Goal: Find specific page/section: Find specific page/section

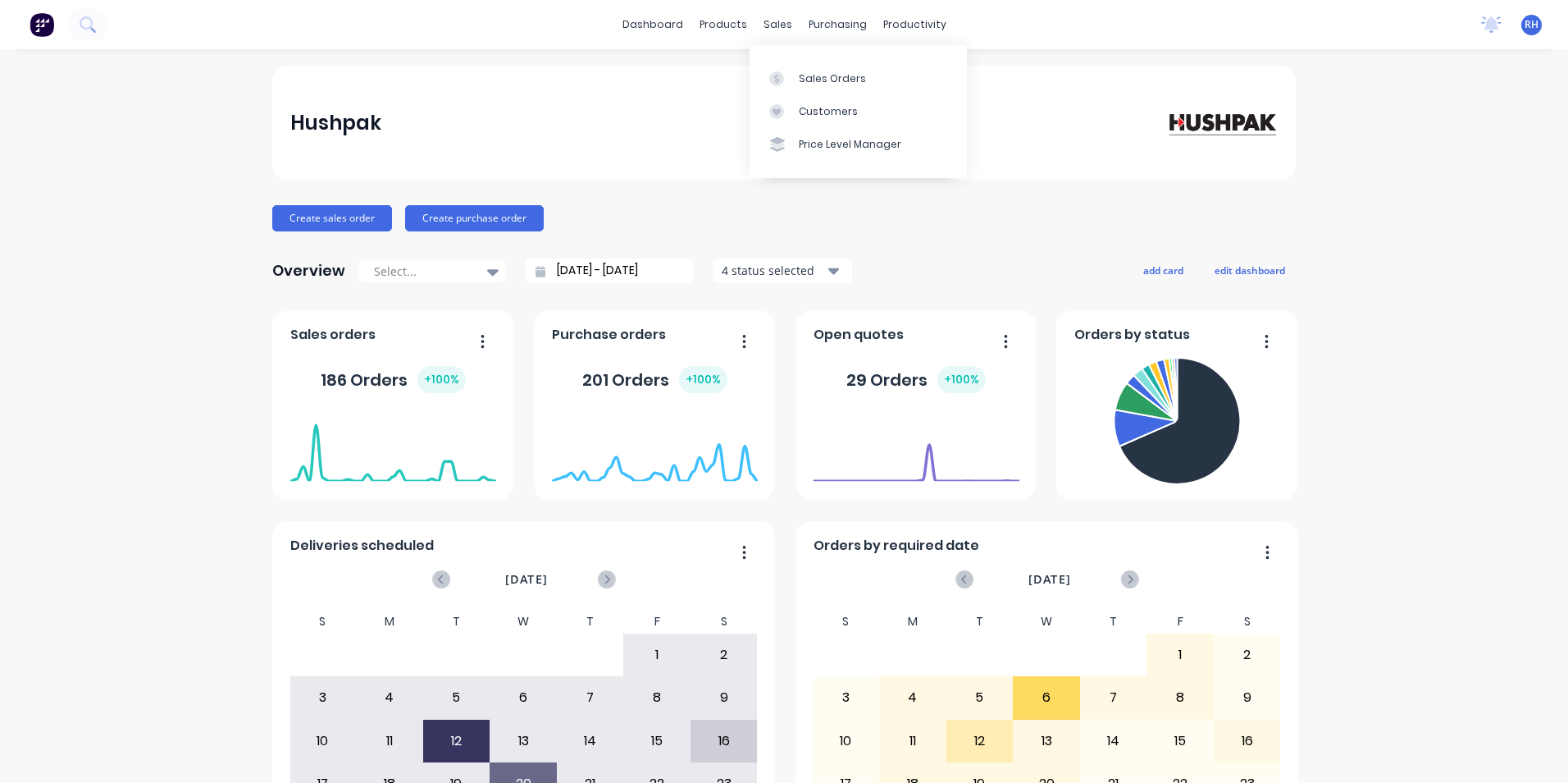
click at [769, 24] on div "sales" at bounding box center [778, 24] width 45 height 24
click at [833, 76] on div "Sales Orders" at bounding box center [832, 78] width 68 height 14
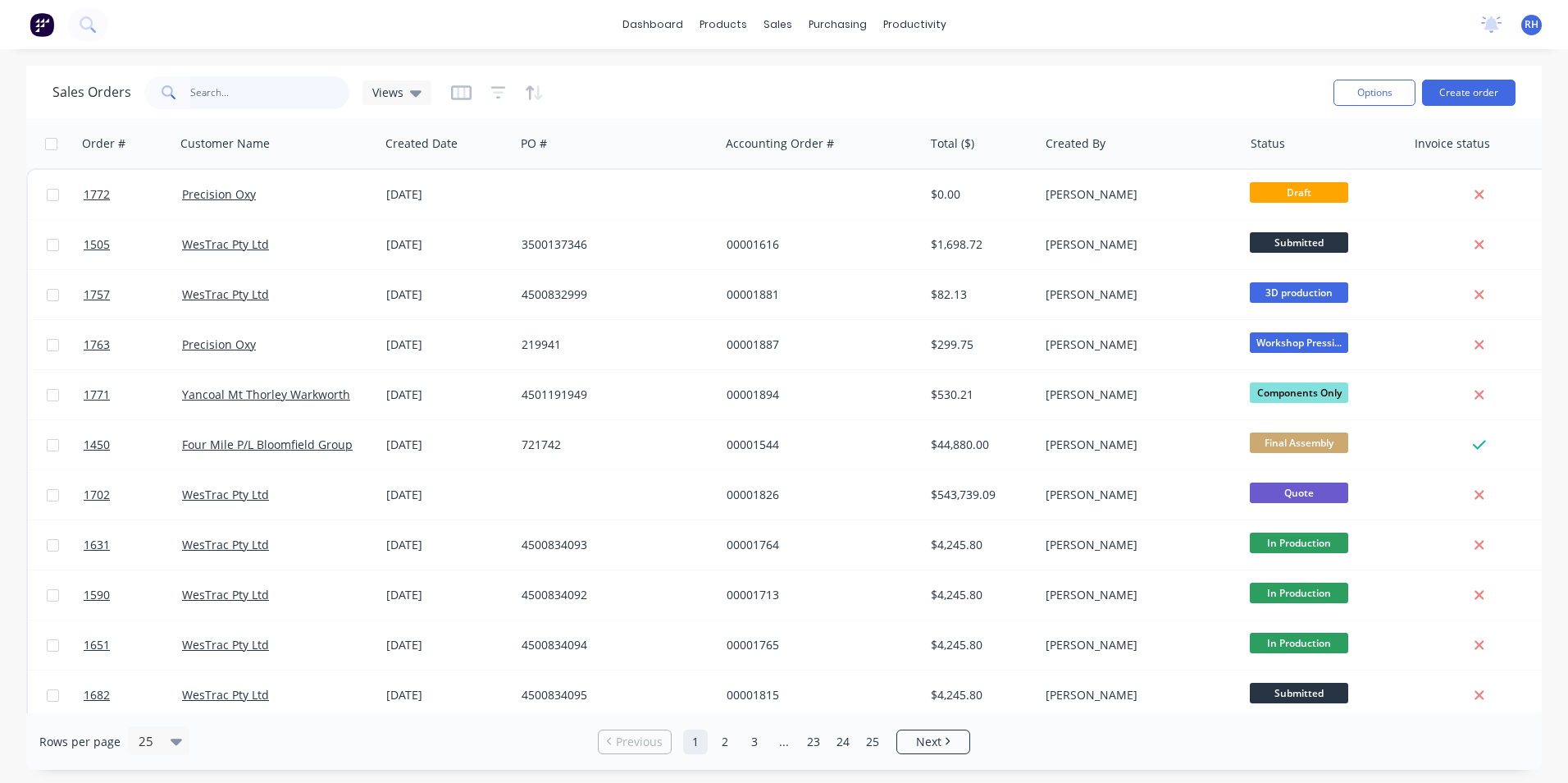
click at [227, 96] on input "text" at bounding box center [270, 93] width 160 height 32
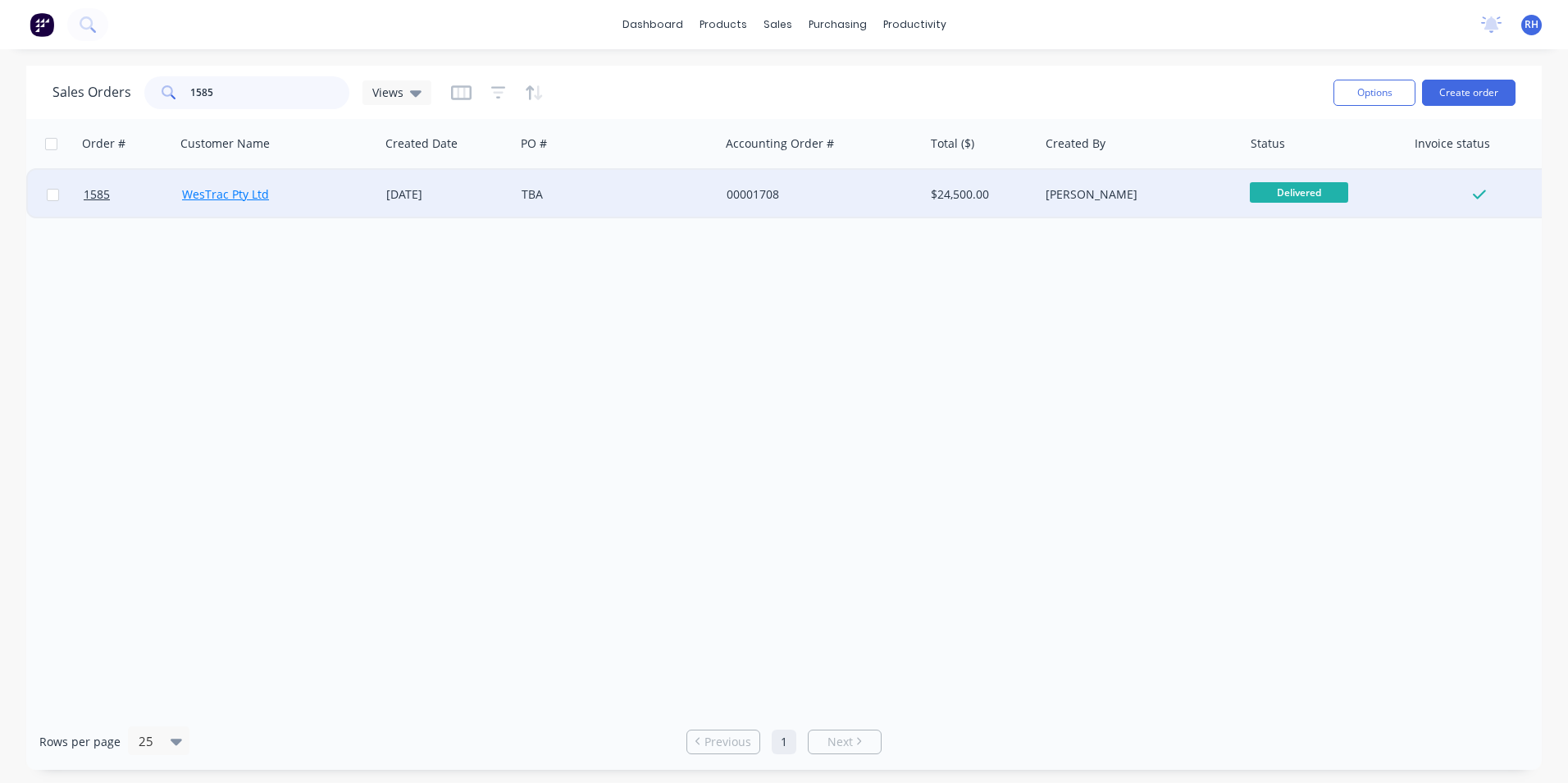
type input "1585"
click at [222, 197] on link "WesTrac Pty Ltd" at bounding box center [225, 193] width 87 height 15
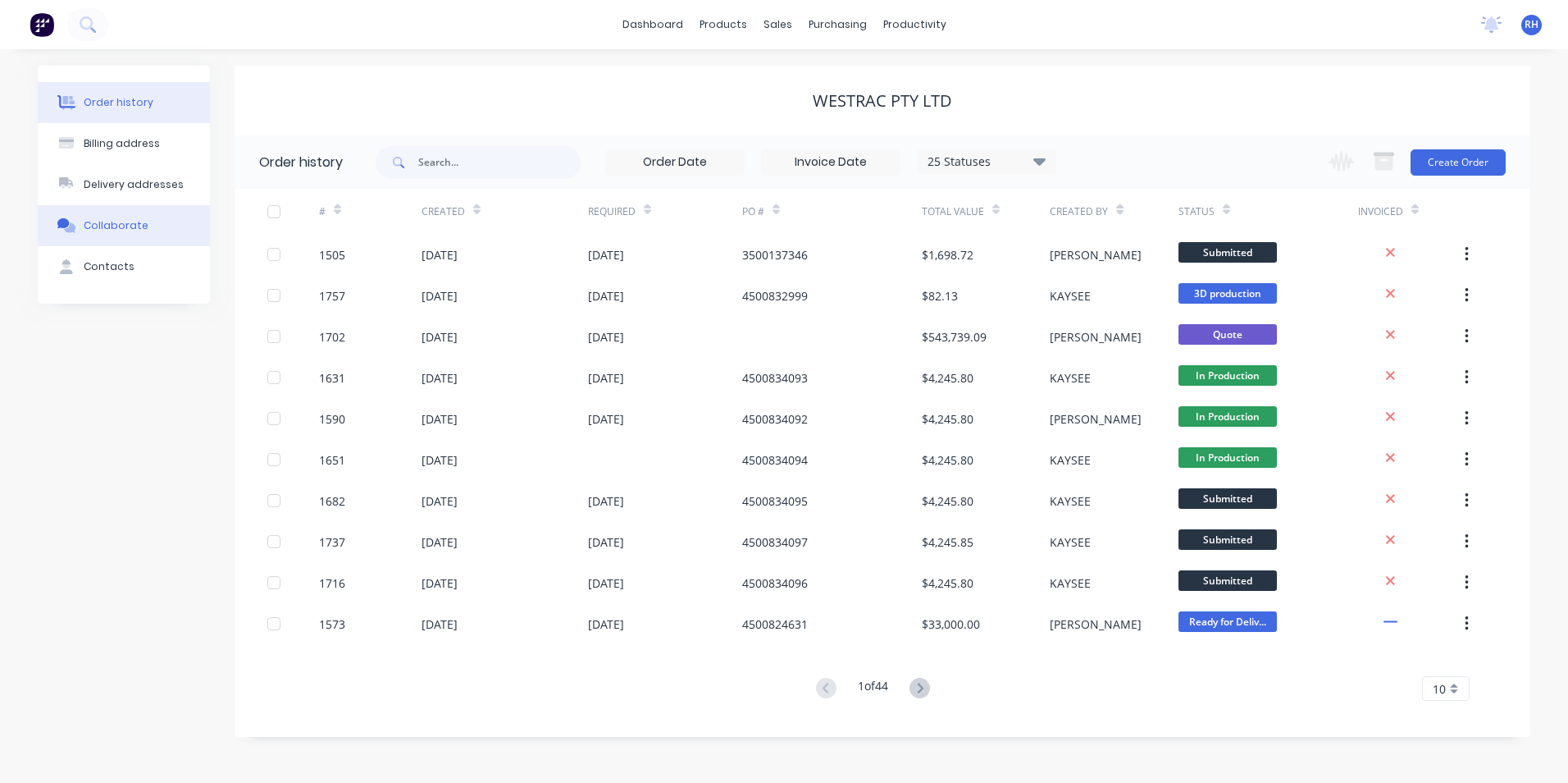
click at [145, 226] on button "Collaborate" at bounding box center [124, 225] width 172 height 41
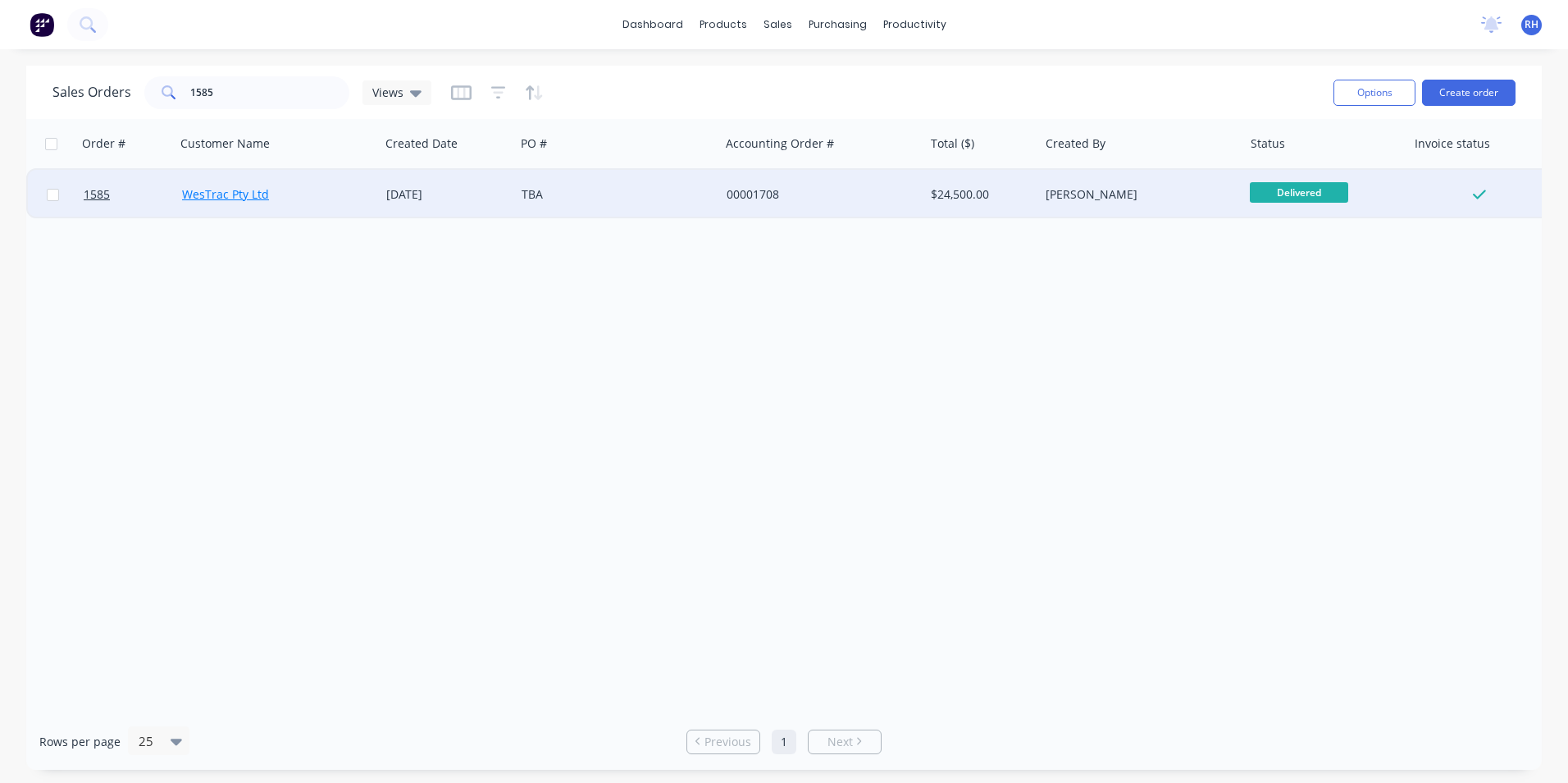
click at [202, 195] on link "WesTrac Pty Ltd" at bounding box center [225, 193] width 87 height 15
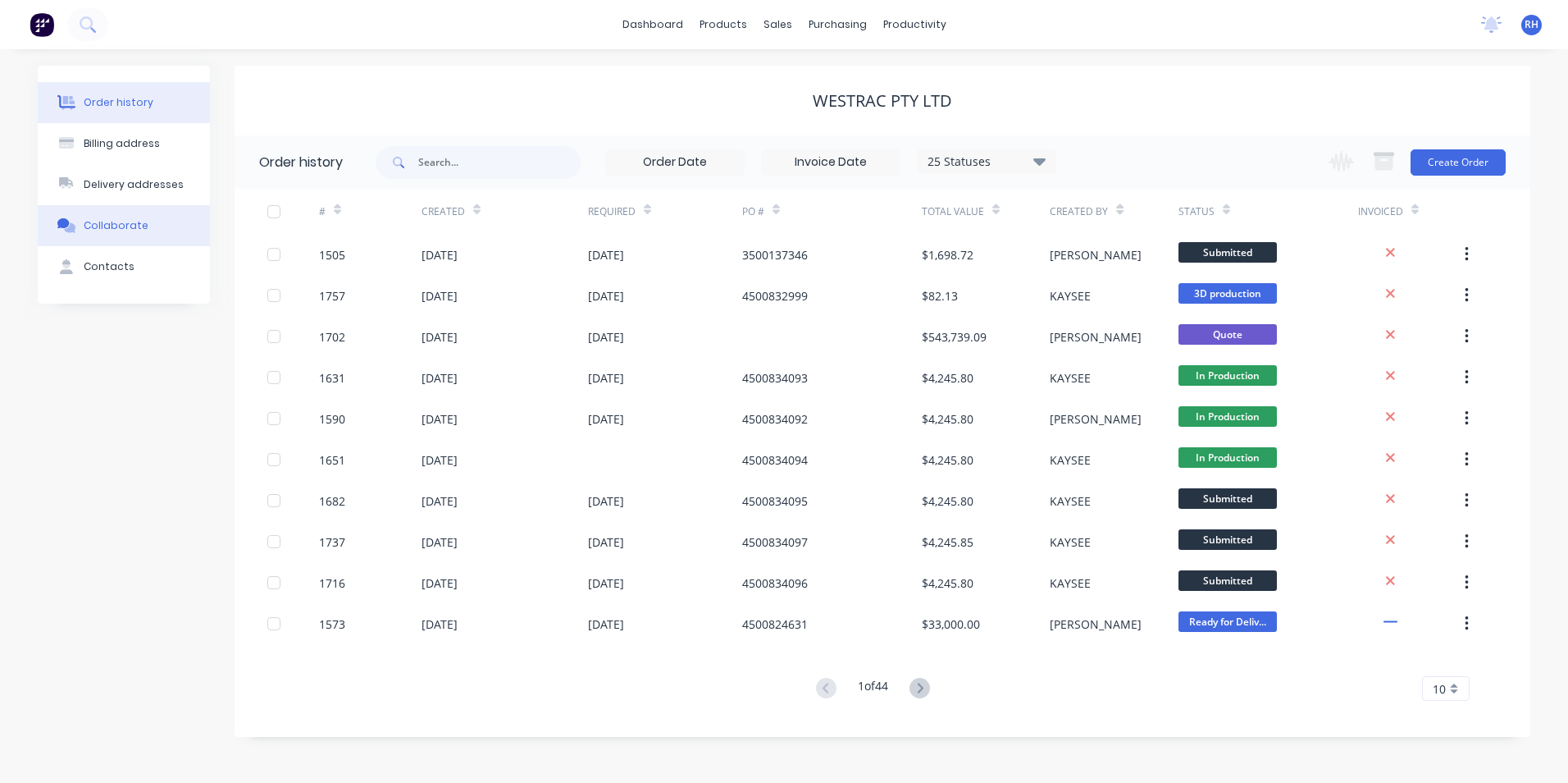
click at [98, 228] on div "Collaborate" at bounding box center [116, 226] width 65 height 14
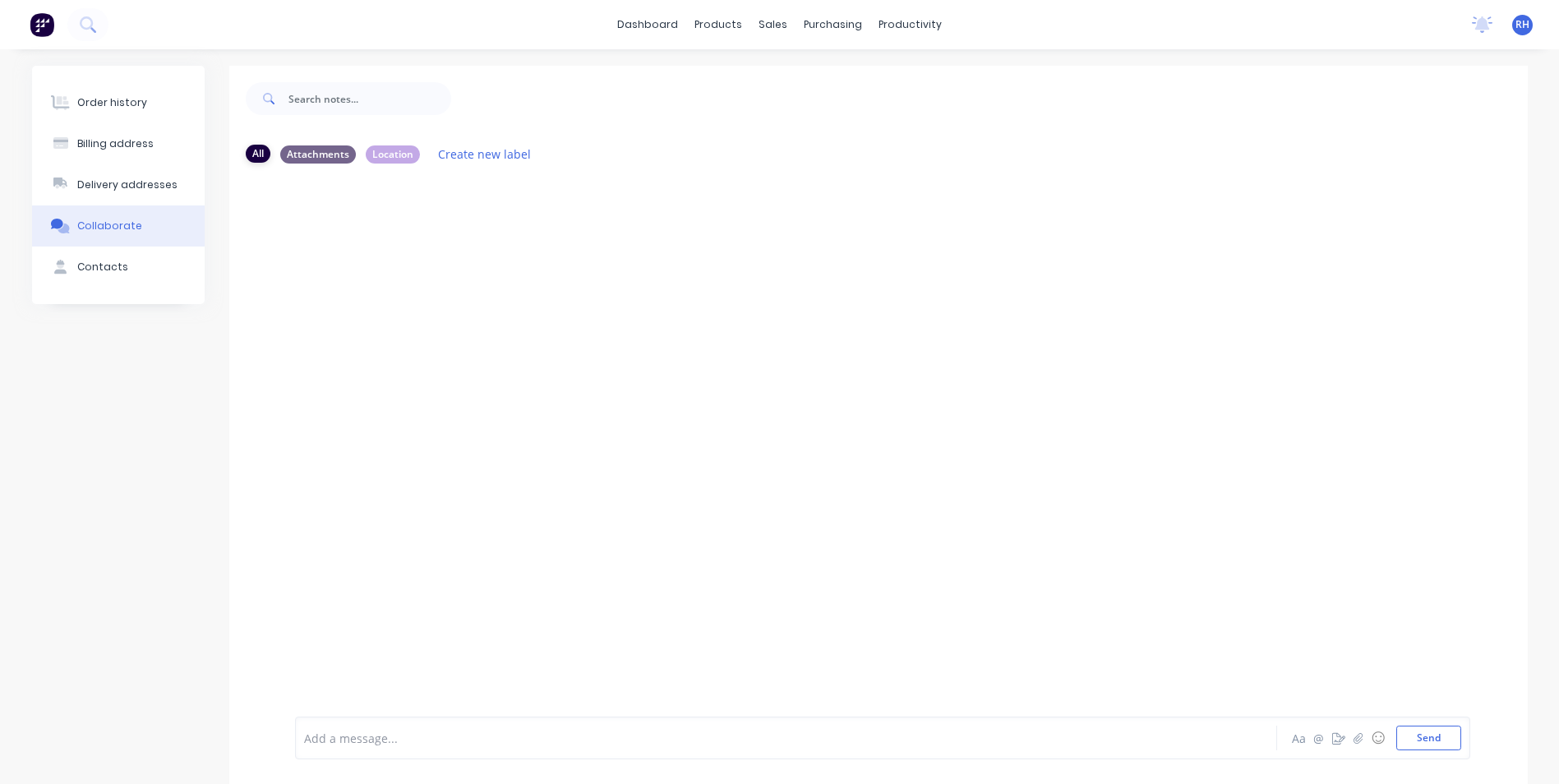
click at [259, 158] on div "All" at bounding box center [258, 154] width 24 height 18
click at [312, 160] on div "Attachments" at bounding box center [318, 154] width 76 height 18
click at [268, 158] on div "All" at bounding box center [258, 154] width 24 height 18
click at [295, 155] on div "Attachments" at bounding box center [318, 154] width 76 height 18
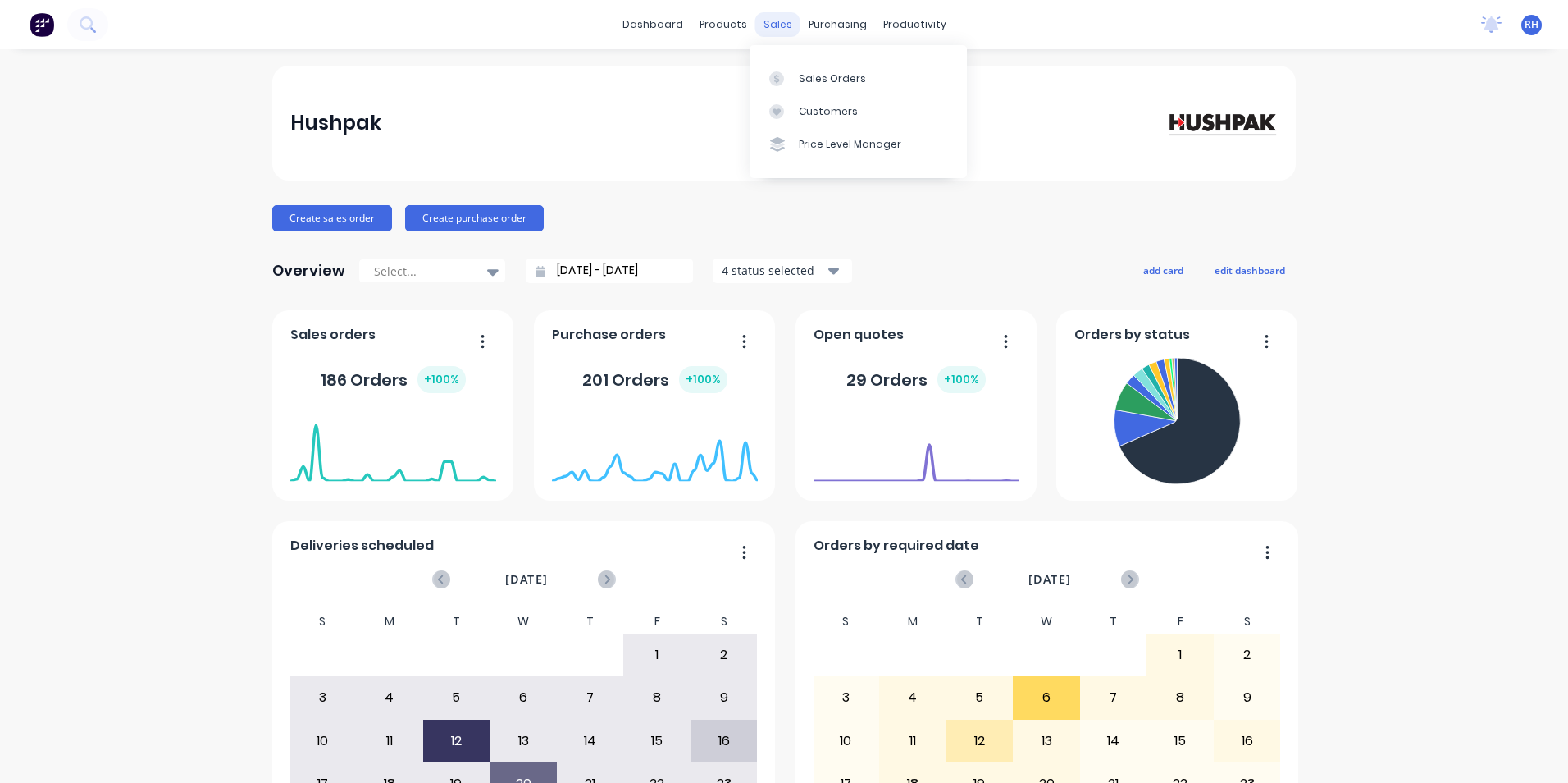
click at [782, 23] on div "sales" at bounding box center [778, 24] width 45 height 24
click at [813, 83] on div "Sales Orders" at bounding box center [832, 78] width 68 height 14
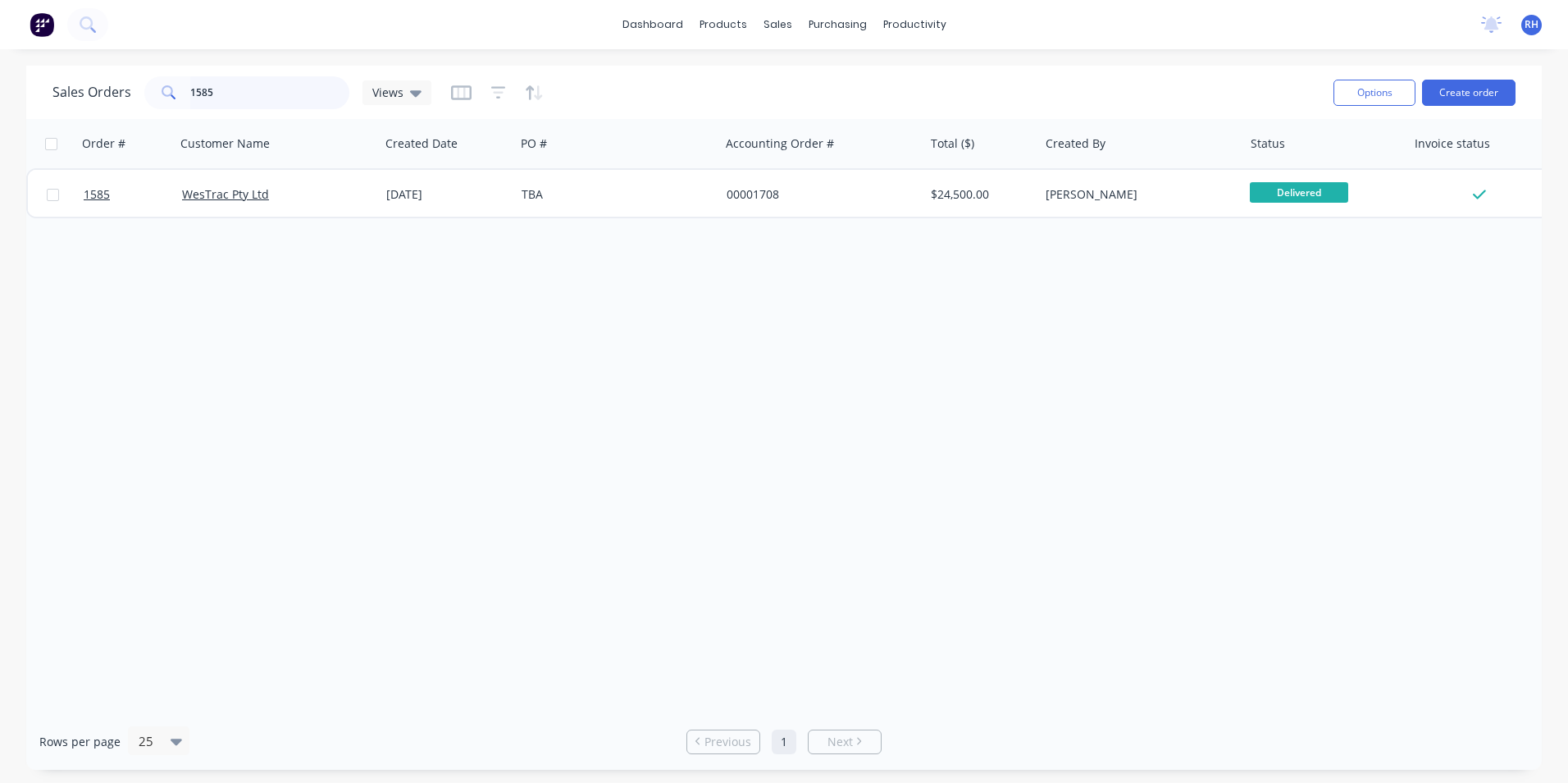
click at [261, 98] on input "1585" at bounding box center [270, 93] width 160 height 32
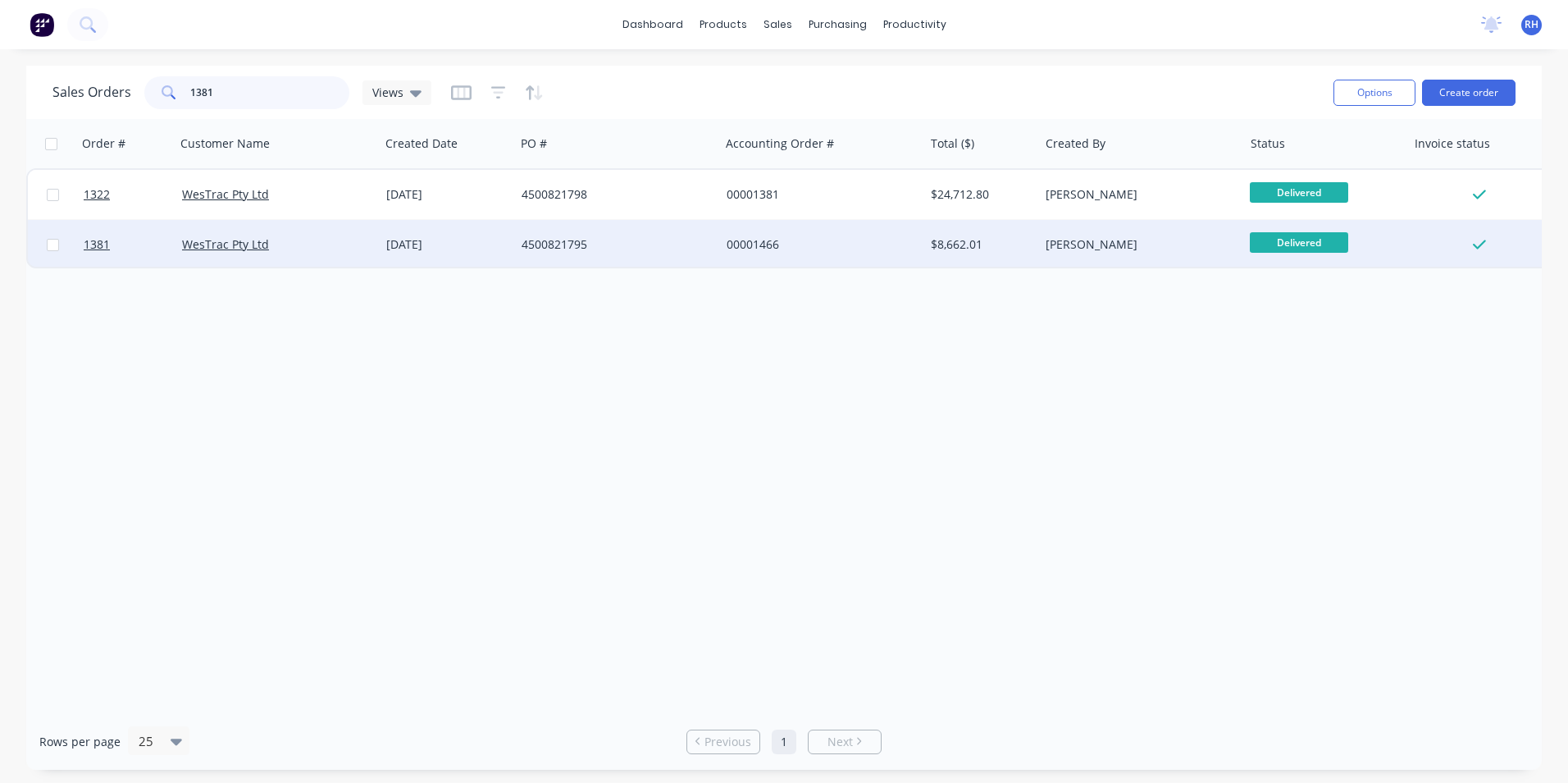
type input "1381"
click at [240, 252] on div "WesTrac Pty Ltd" at bounding box center [273, 244] width 182 height 16
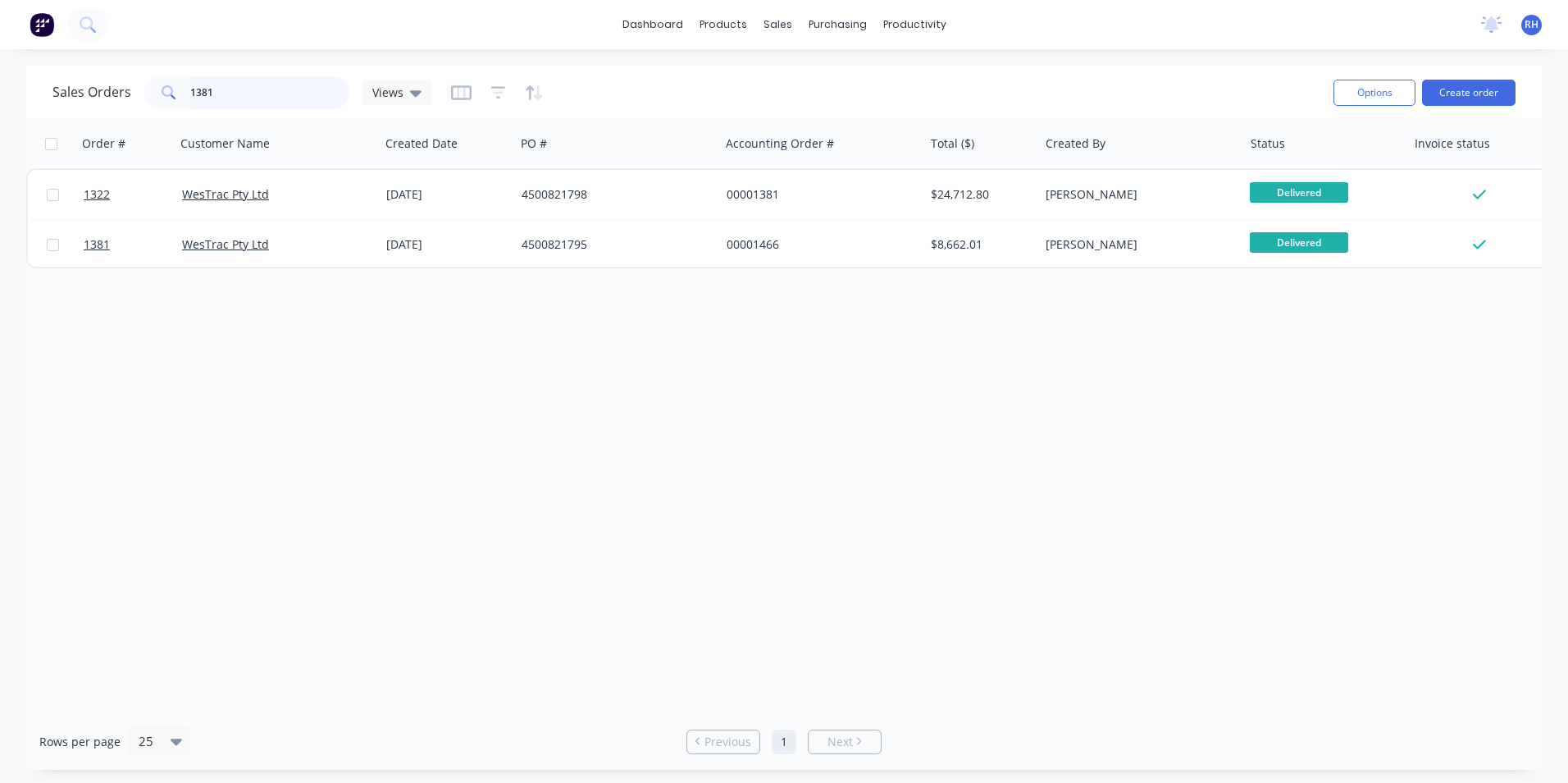
click at [222, 93] on input "1381" at bounding box center [270, 93] width 160 height 32
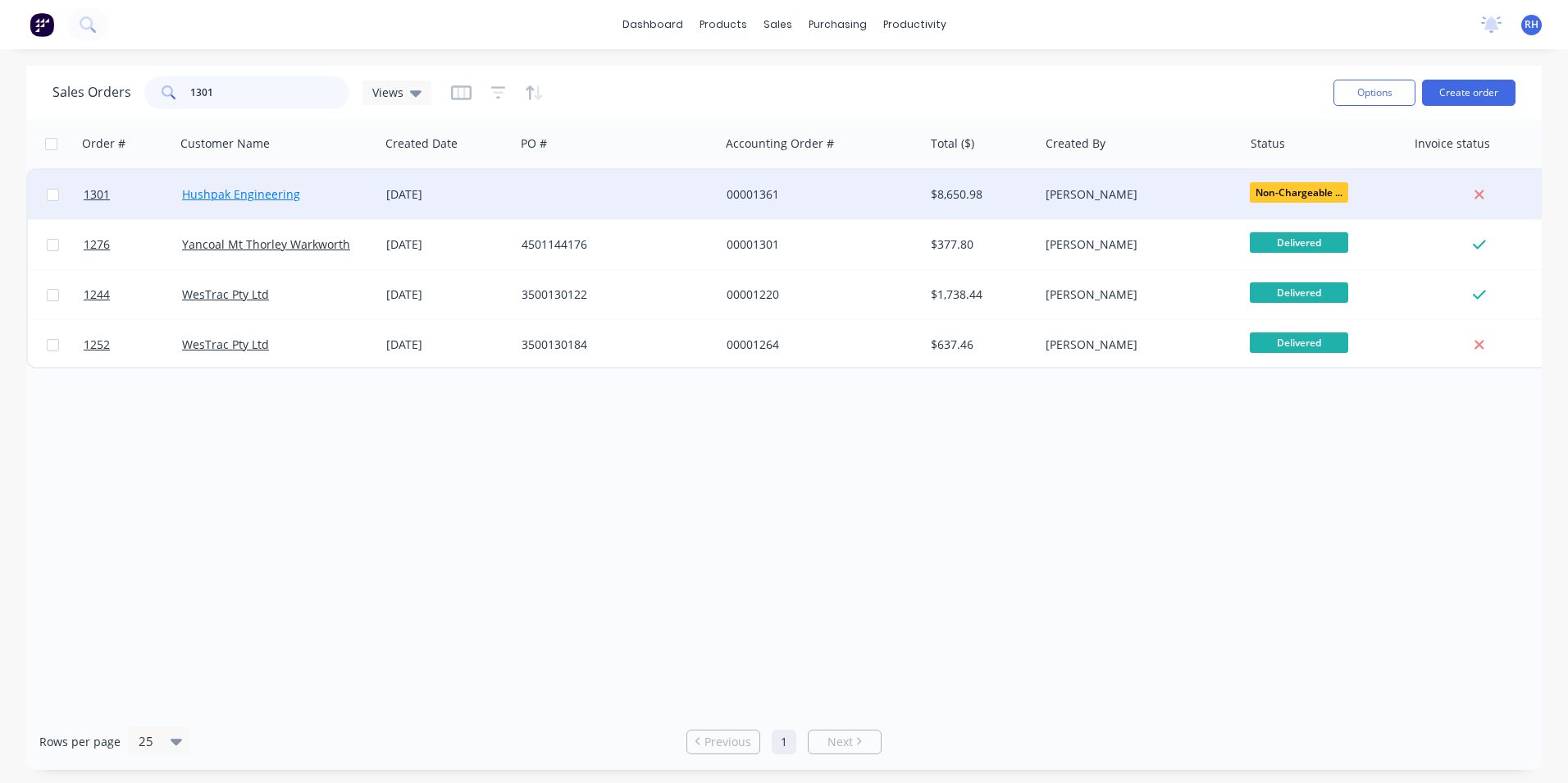
type input "1301"
click at [250, 199] on link "Hushpak Engineering" at bounding box center [241, 193] width 118 height 15
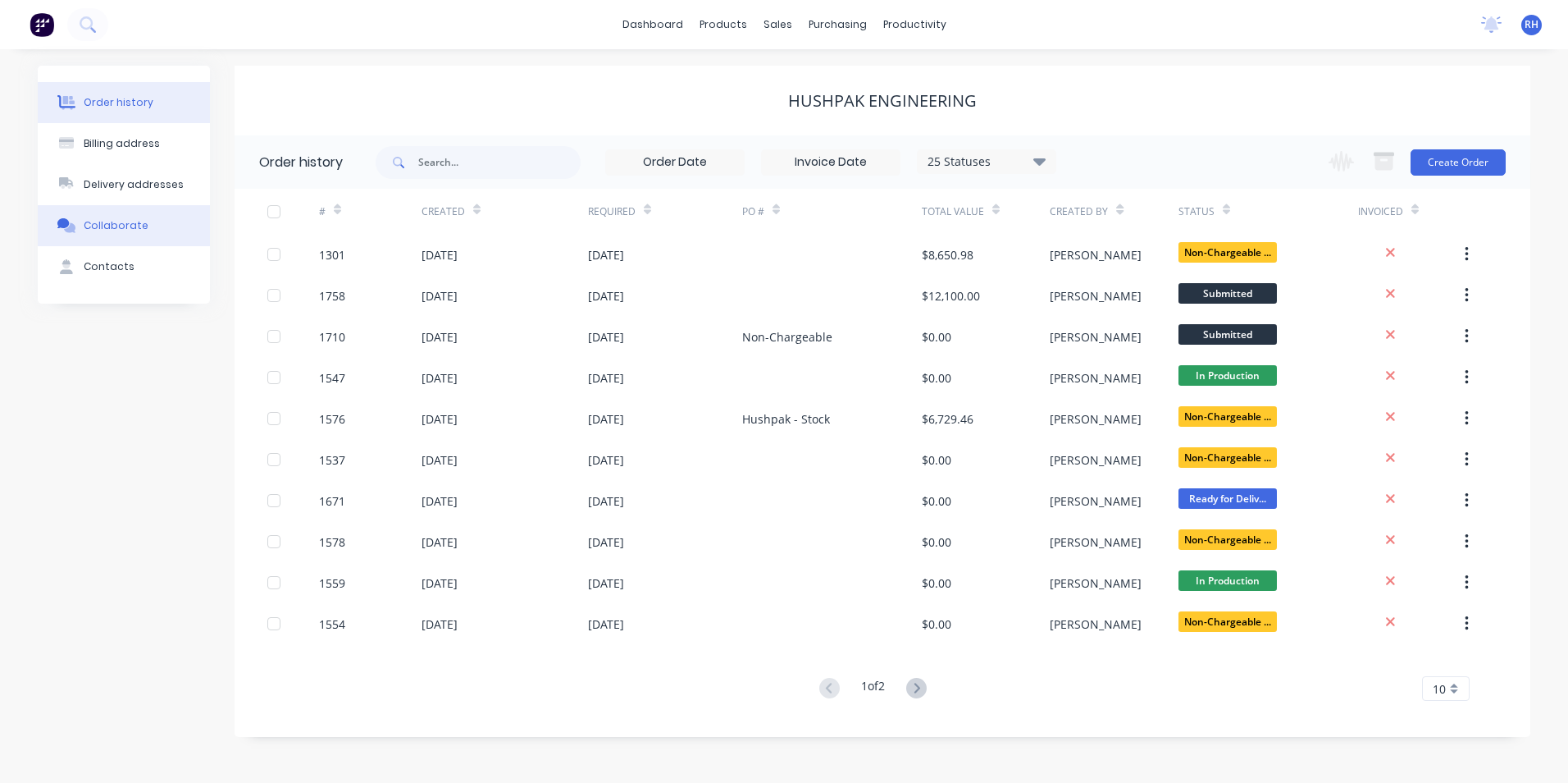
click at [142, 222] on button "Collaborate" at bounding box center [124, 225] width 172 height 41
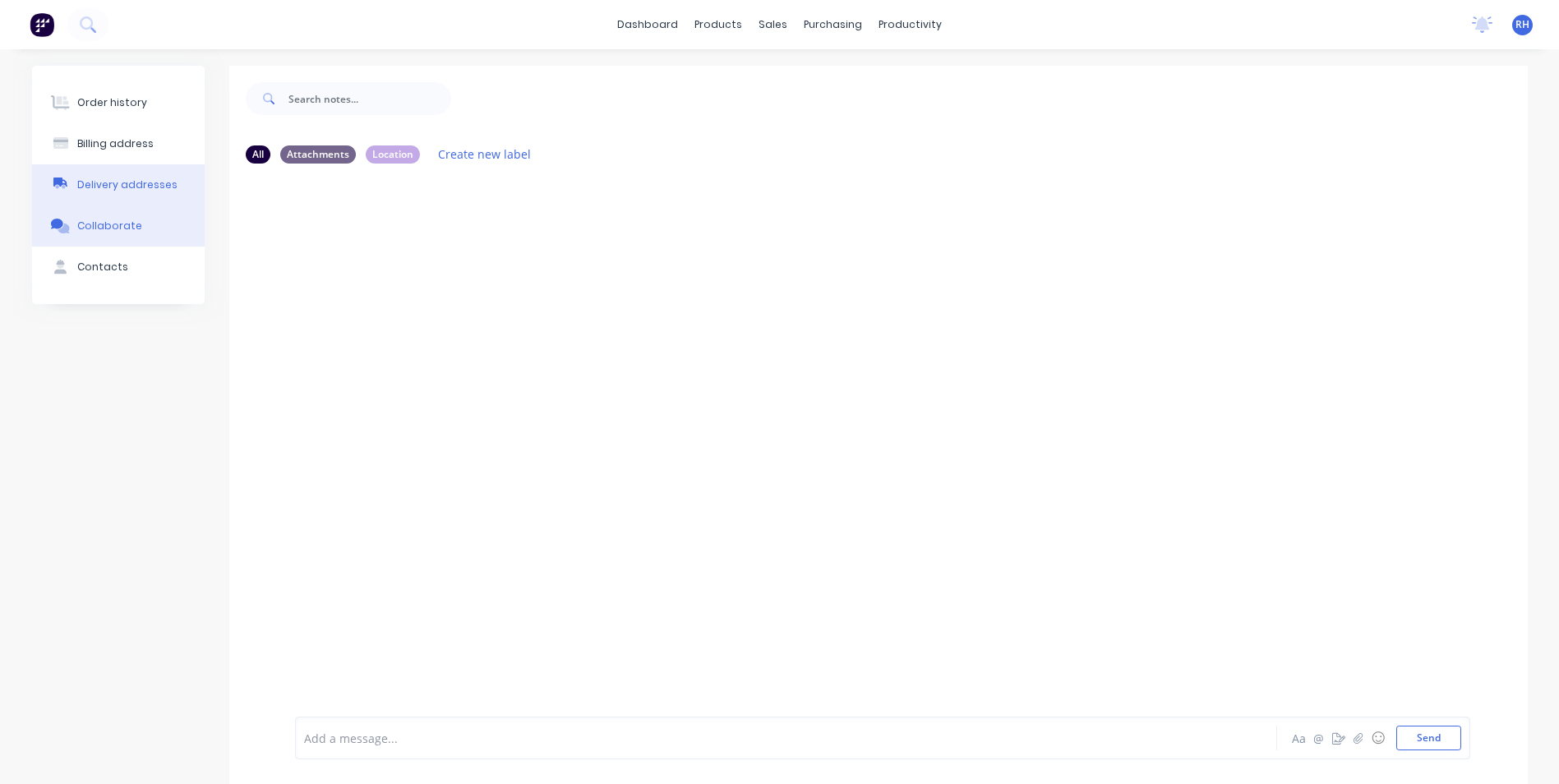
click at [114, 191] on div "Delivery addresses" at bounding box center [127, 184] width 100 height 14
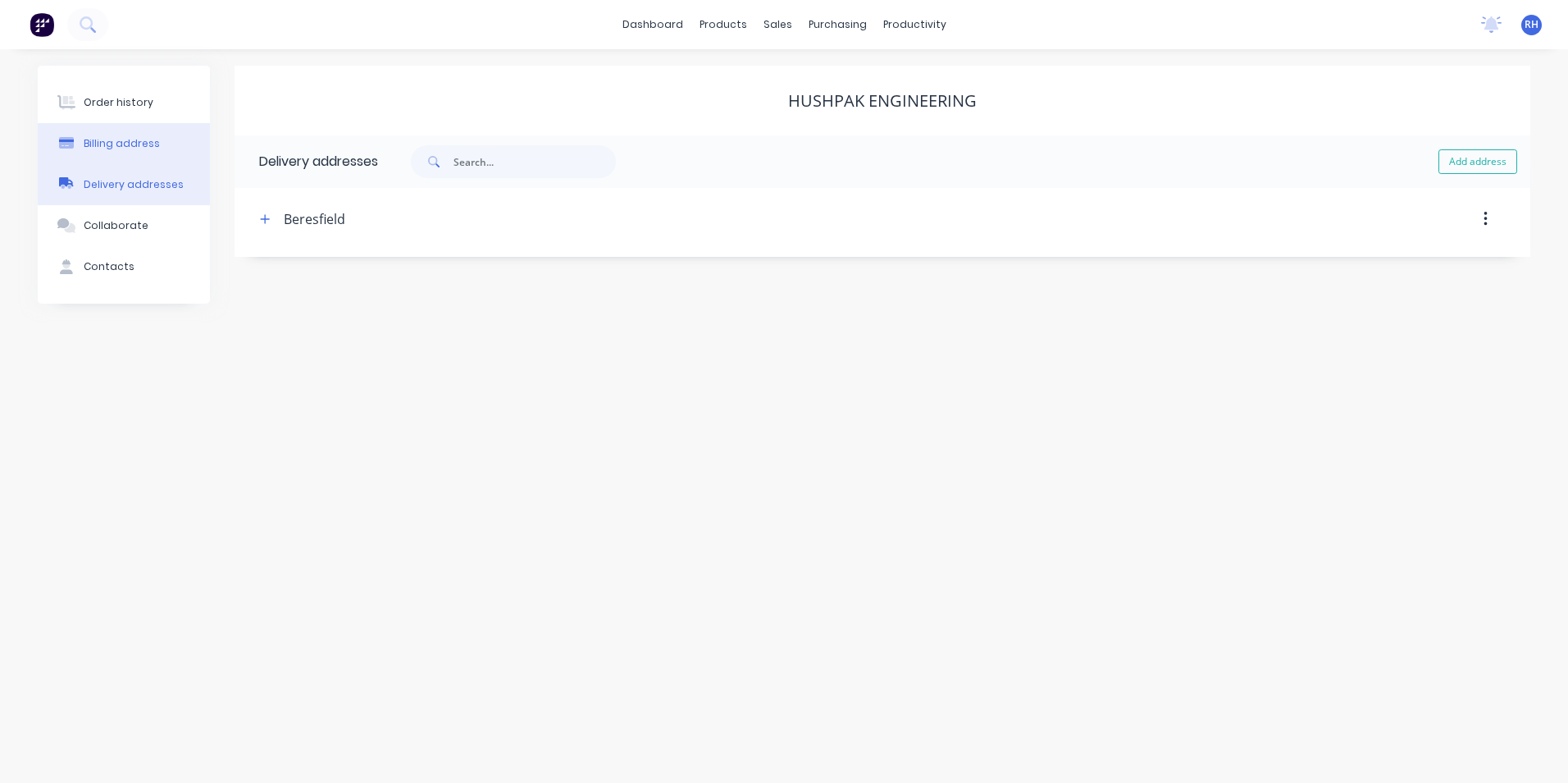
click at [108, 141] on div "Billing address" at bounding box center [122, 143] width 77 height 14
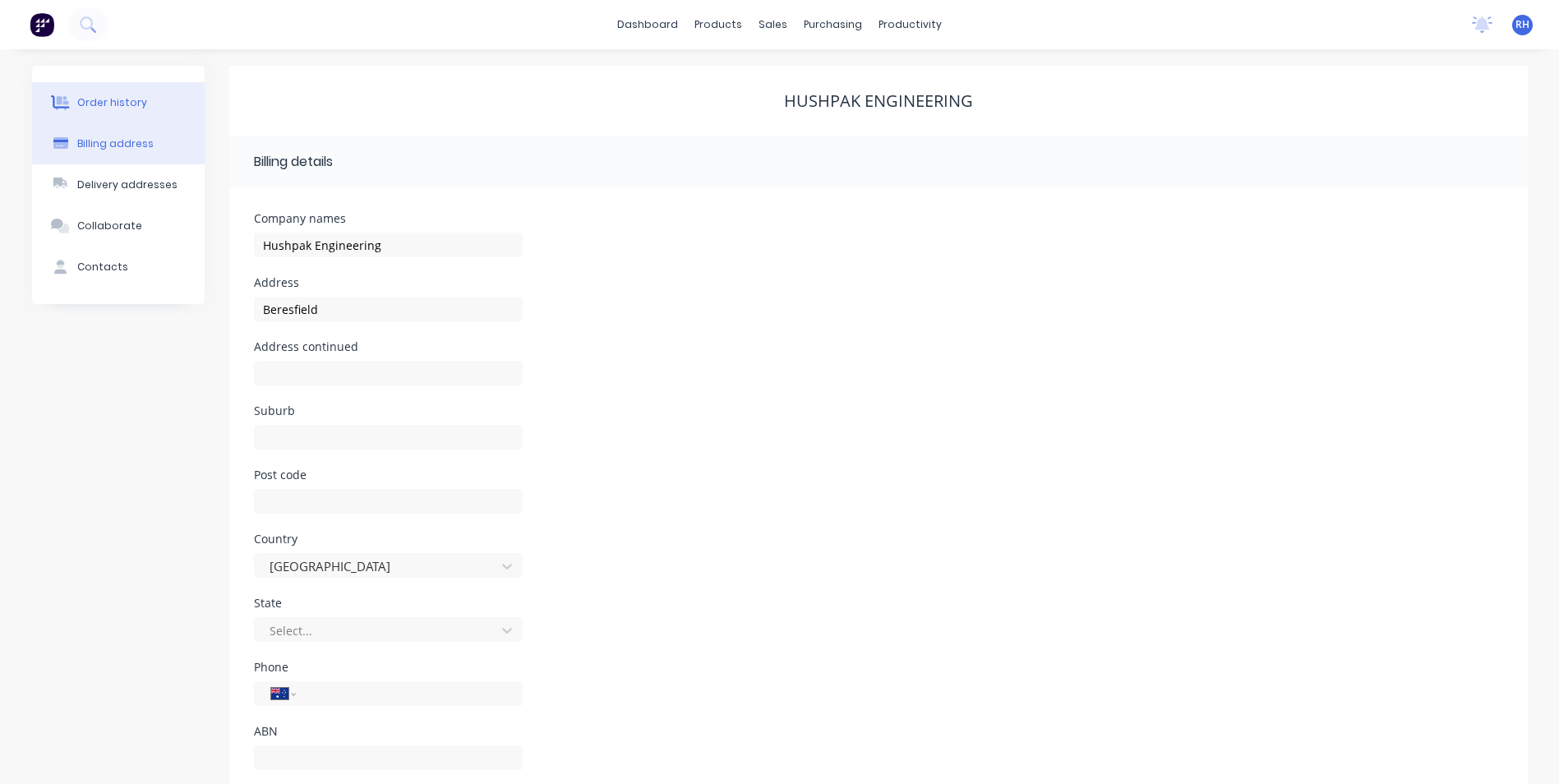
click at [109, 107] on div "Order history" at bounding box center [111, 103] width 70 height 14
